Goal: Task Accomplishment & Management: Manage account settings

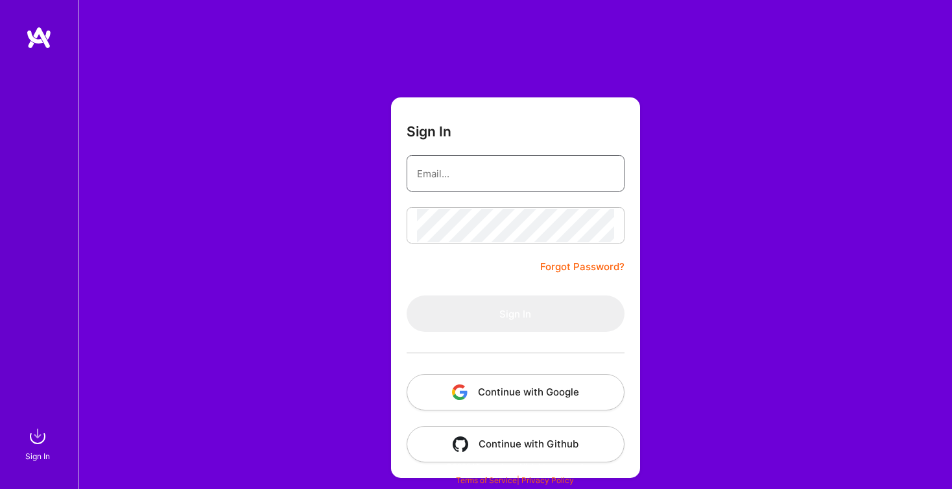
type input "[EMAIL_ADDRESS][DOMAIN_NAME]"
click at [515, 313] on button "Sign In" at bounding box center [516, 313] width 218 height 36
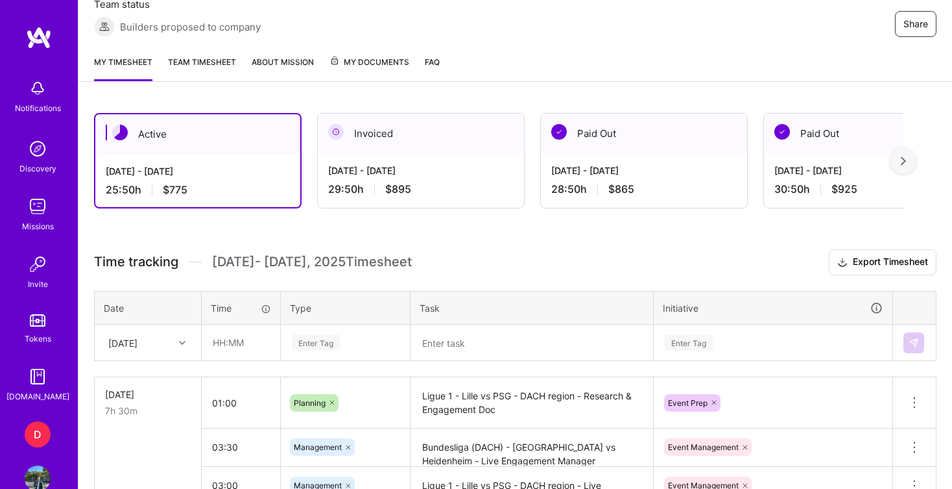
scroll to position [206, 0]
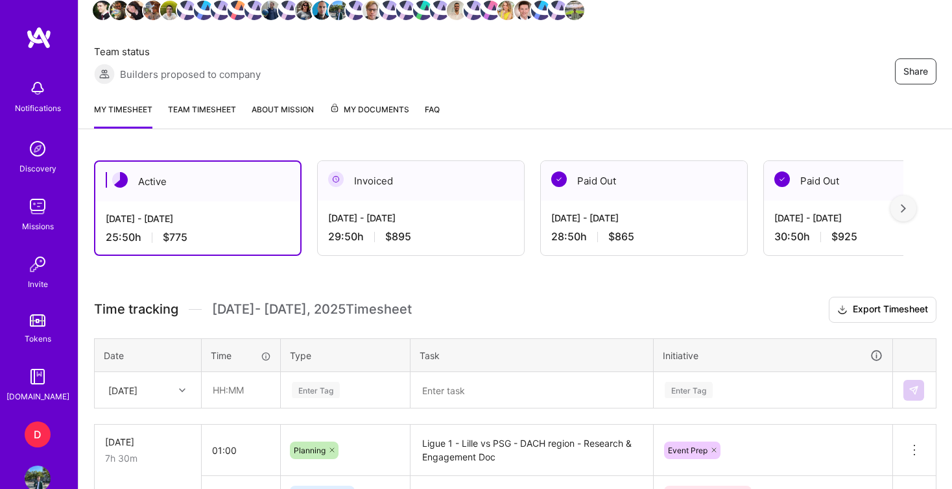
click at [232, 107] on link "Team timesheet" at bounding box center [202, 116] width 68 height 26
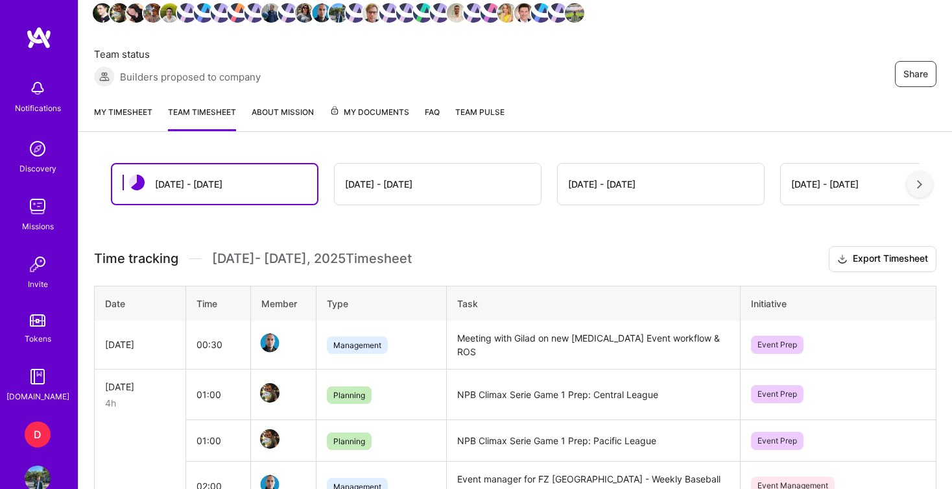
scroll to position [204, 0]
click at [127, 99] on div "My timesheet Team timesheet About Mission My Documents FAQ Team Pulse" at bounding box center [516, 112] width 874 height 37
click at [127, 115] on link "My timesheet" at bounding box center [123, 117] width 58 height 26
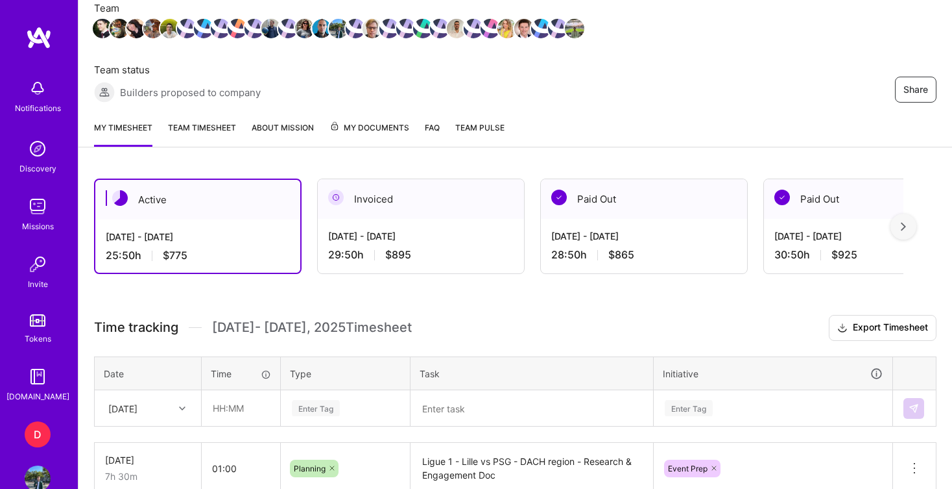
scroll to position [195, 0]
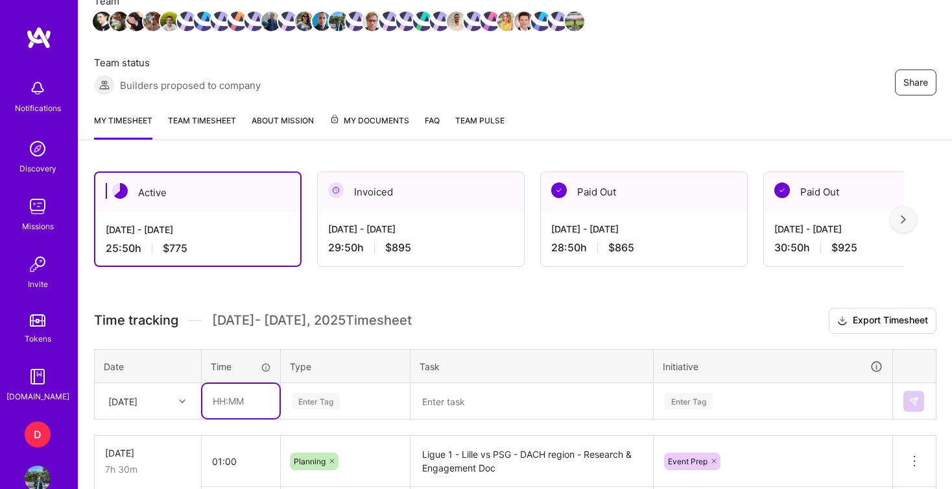
click at [231, 411] on input "text" at bounding box center [240, 400] width 77 height 34
type input "01:30"
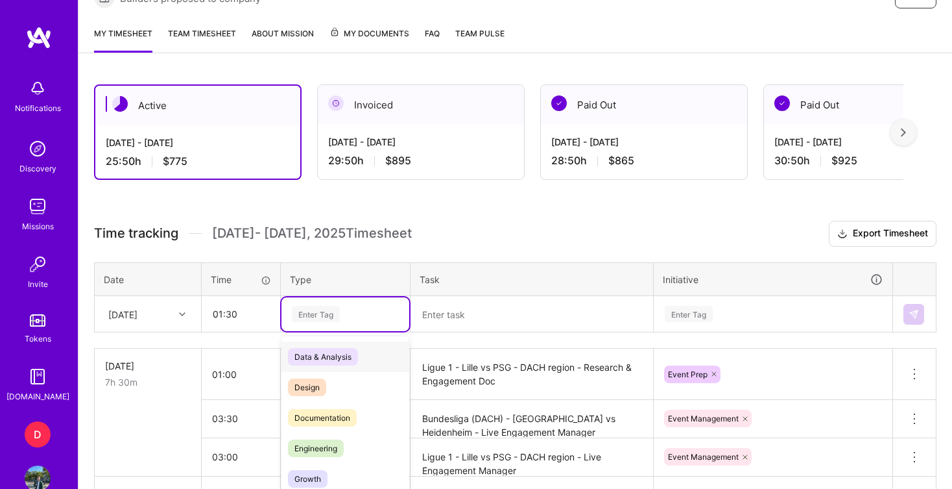
click at [296, 331] on div "option Data & Analysis focused, 0 of 2. 17 results available. Use Up and Down t…" at bounding box center [346, 314] width 128 height 34
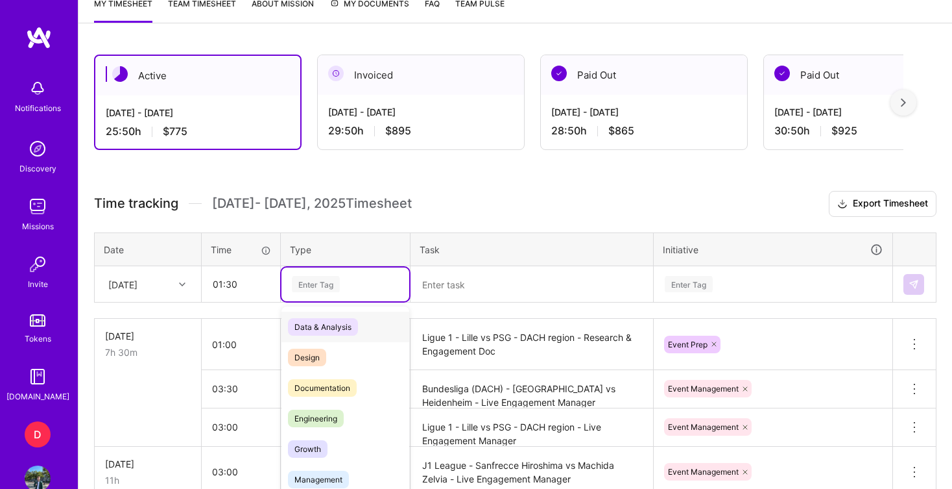
scroll to position [328, 0]
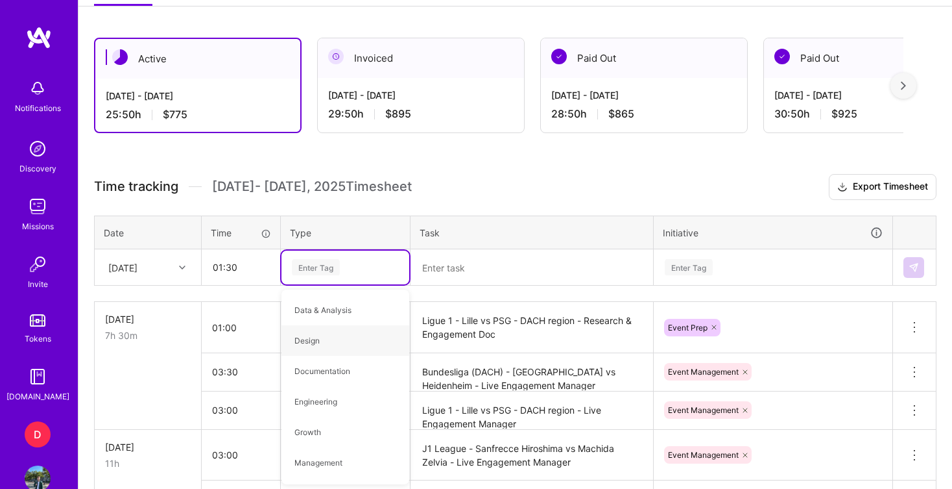
click at [508, 195] on h3 "Time tracking [DATE] - [DATE] Timesheet Export Timesheet" at bounding box center [515, 187] width 843 height 26
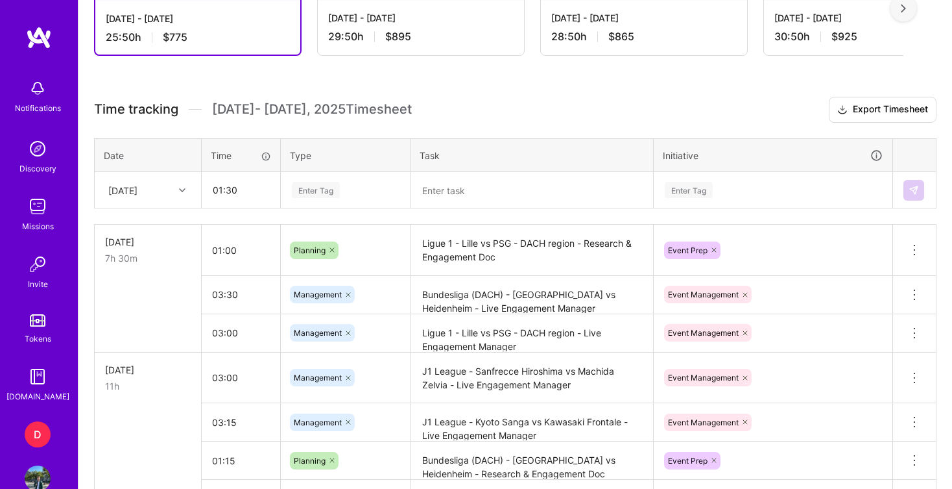
scroll to position [409, 0]
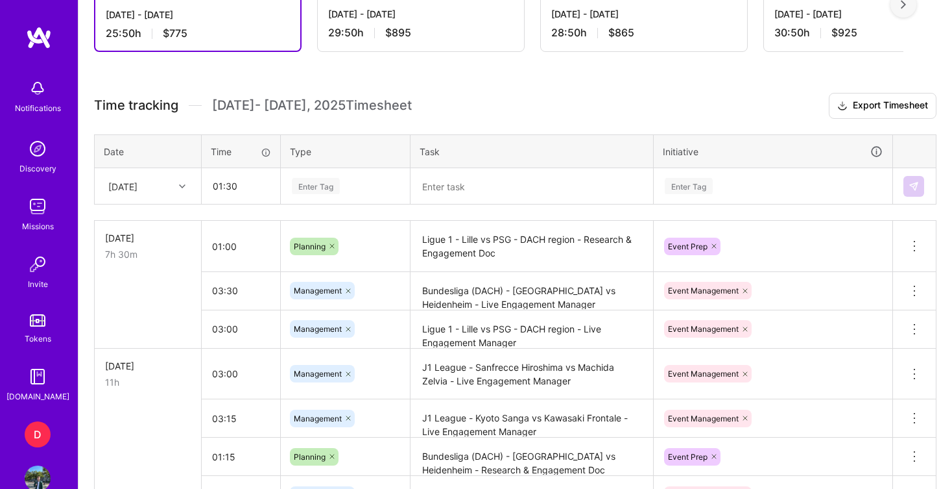
click at [332, 184] on div "Enter Tag" at bounding box center [316, 186] width 48 height 20
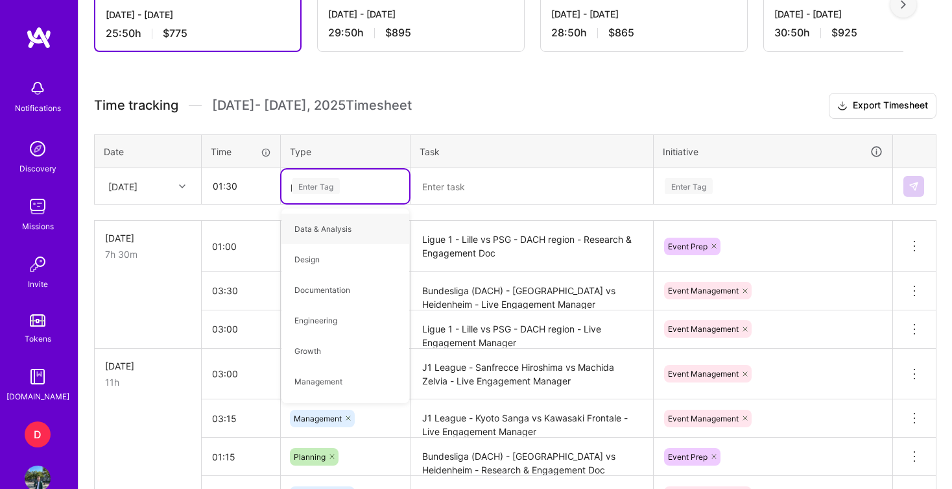
type input "pla"
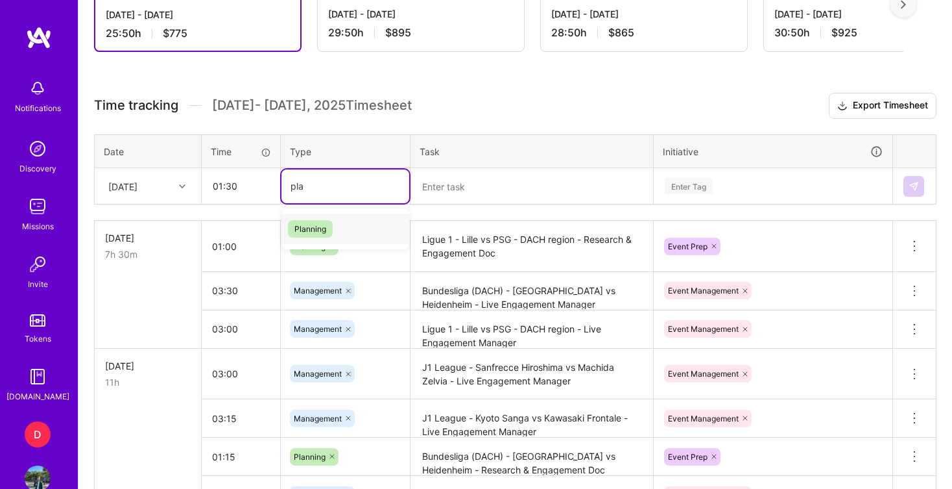
click at [337, 232] on div "Planning" at bounding box center [346, 228] width 128 height 30
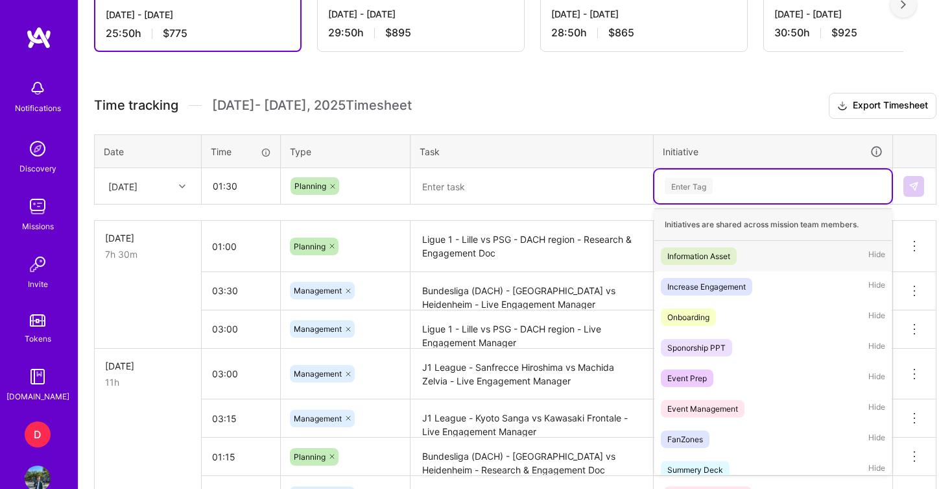
click at [682, 191] on div "Enter Tag" at bounding box center [689, 186] width 48 height 20
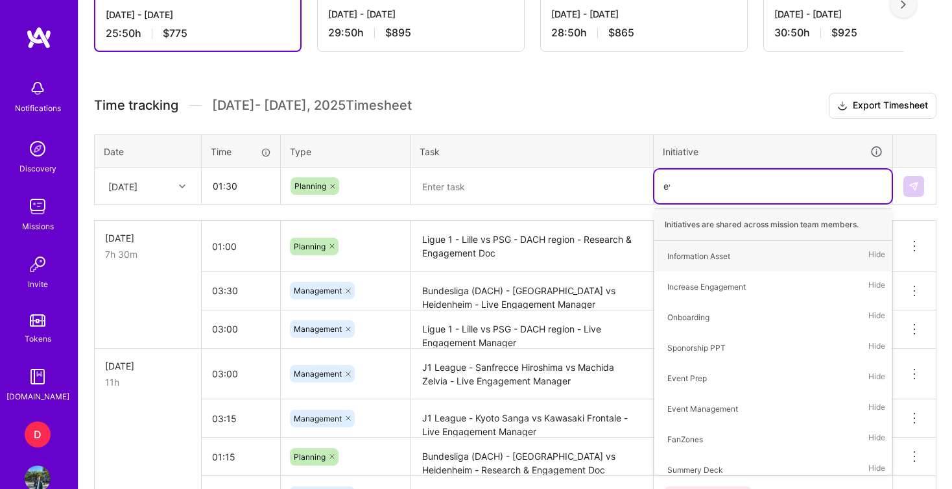
type input "eve"
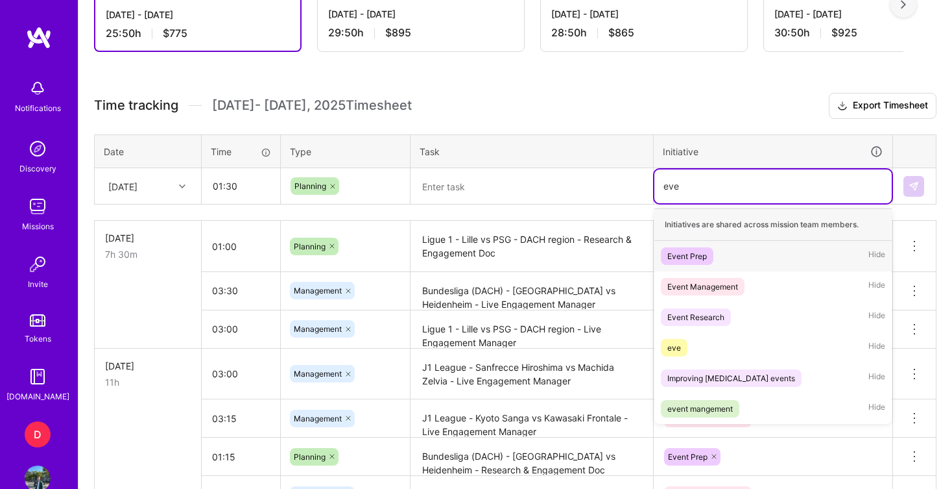
click at [685, 258] on div "Event Prep" at bounding box center [688, 256] width 40 height 14
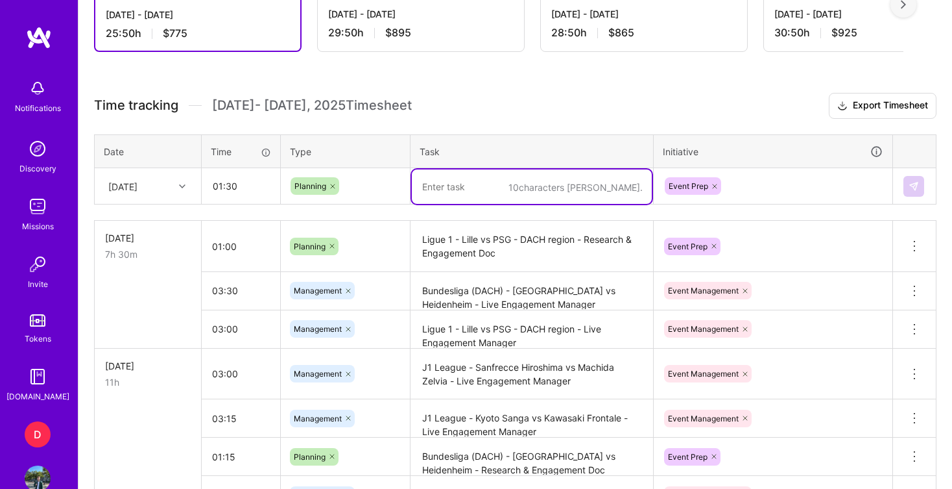
click at [569, 186] on div "10 characters min." at bounding box center [531, 186] width 241 height 0
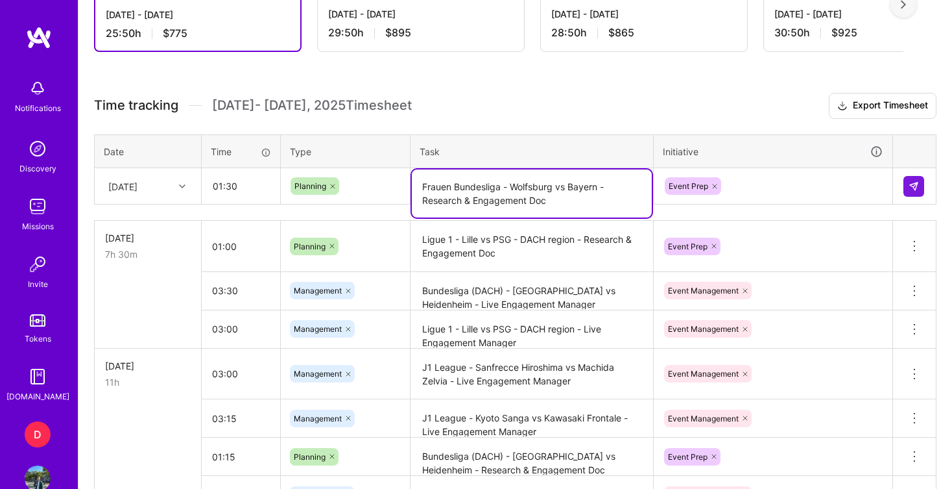
type textarea "Frauen Bundesliga - Wolfsburg vs Bayern - Research & Engagement Doc"
click at [612, 96] on h3 "Time tracking [DATE] - [DATE] Timesheet Export Timesheet" at bounding box center [515, 106] width 843 height 26
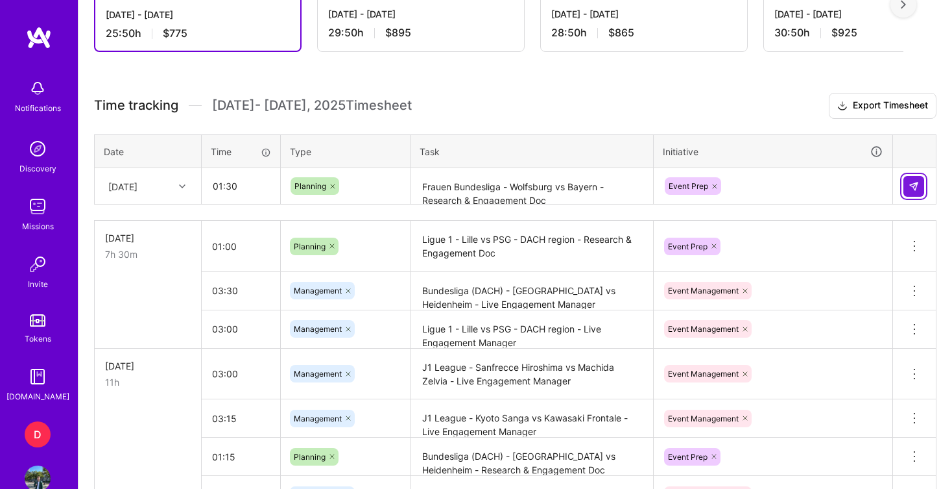
click at [919, 185] on img at bounding box center [914, 186] width 10 height 10
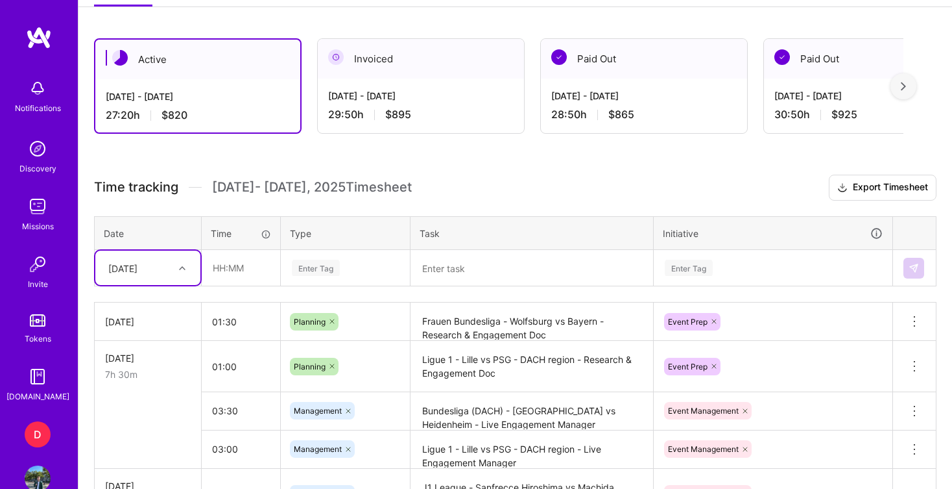
scroll to position [303, 0]
